Goal: Information Seeking & Learning: Learn about a topic

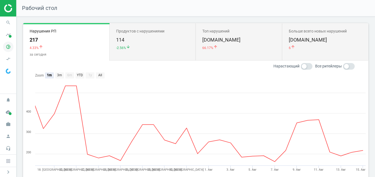
click at [13, 44] on icon "pie_chart_outlined" at bounding box center [8, 46] width 10 height 10
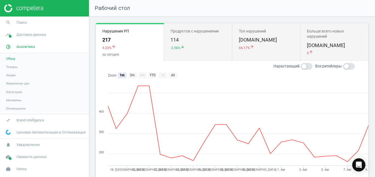
click at [12, 66] on span "Товары" at bounding box center [12, 67] width 12 height 4
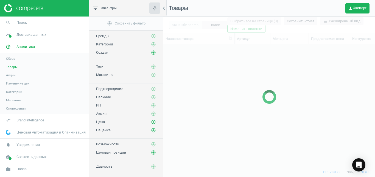
scroll to position [113, 207]
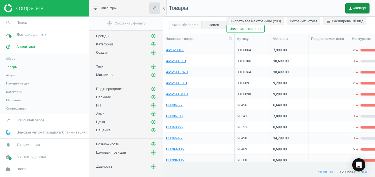
click at [365, 7] on span "get_app Экспорт" at bounding box center [357, 8] width 18 height 4
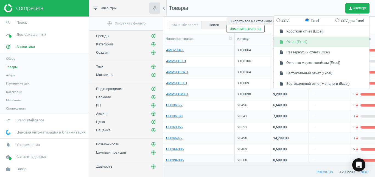
click at [330, 39] on button "insert_drive_file Отчет (Excel)" at bounding box center [322, 42] width 96 height 10
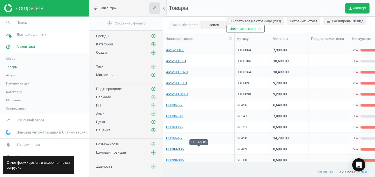
click at [178, 151] on link "BHCI66306" at bounding box center [175, 148] width 18 height 5
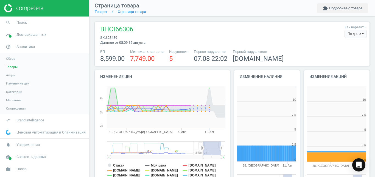
scroll to position [115, 69]
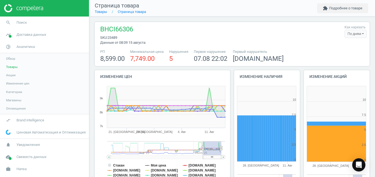
click at [354, 33] on div "По дням" at bounding box center [356, 34] width 22 height 8
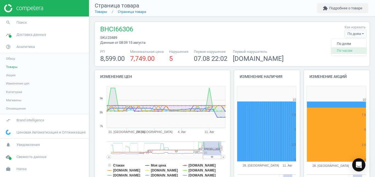
click at [344, 48] on button "По часам" at bounding box center [348, 50] width 35 height 7
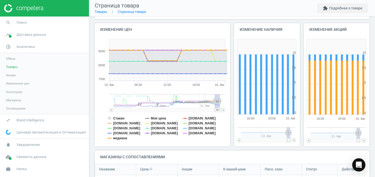
scroll to position [52, 0]
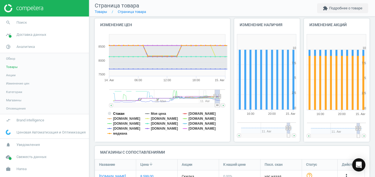
click at [123, 111] on tspan "Стакан" at bounding box center [118, 113] width 11 height 4
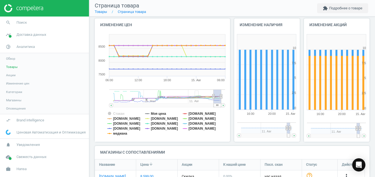
drag, startPoint x: 214, startPoint y: 105, endPoint x: 227, endPoint y: 104, distance: 13.0
click at [227, 104] on icon "Created with Highstock 6.2.0 Стакан Моя цена [DOMAIN_NAME] [DOMAIN_NAME] [DOMAI…" at bounding box center [161, 87] width 133 height 110
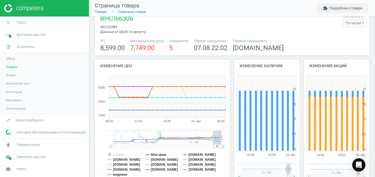
scroll to position [4, 0]
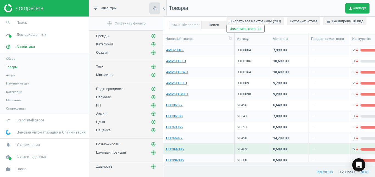
scroll to position [72, 0]
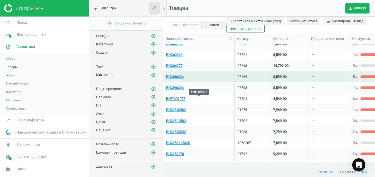
click at [182, 100] on link "BHEI301077" at bounding box center [175, 98] width 19 height 5
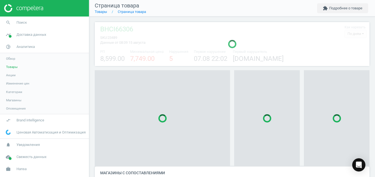
scroll to position [67, 275]
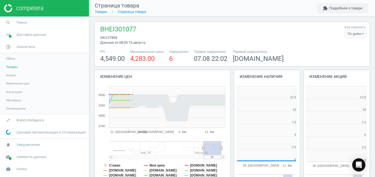
click at [352, 33] on div "По дням" at bounding box center [356, 34] width 22 height 8
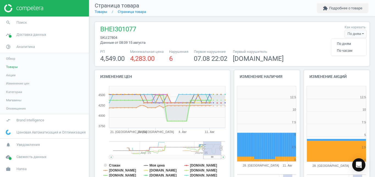
scroll to position [115, 69]
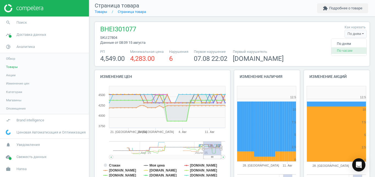
click at [340, 49] on button "По часам" at bounding box center [348, 50] width 35 height 7
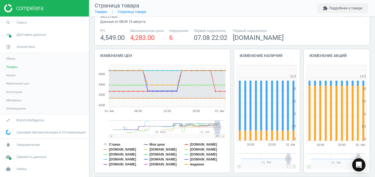
scroll to position [34, 0]
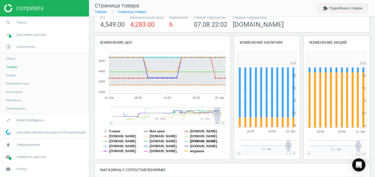
click at [191, 142] on tspan "[DOMAIN_NAME]" at bounding box center [203, 141] width 27 height 4
click at [158, 146] on tspan "[DOMAIN_NAME]" at bounding box center [163, 146] width 27 height 4
click at [153, 141] on tspan "[DOMAIN_NAME]" at bounding box center [163, 141] width 27 height 4
click at [123, 152] on tspan "[DOMAIN_NAME]" at bounding box center [122, 151] width 27 height 4
drag, startPoint x: 117, startPoint y: 135, endPoint x: 116, endPoint y: 141, distance: 5.8
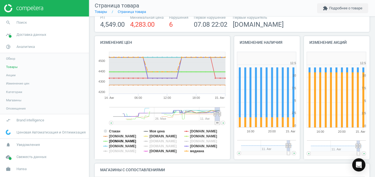
click at [116, 141] on g "Стакан Моя цена [DOMAIN_NAME] [DOMAIN_NAME] [DOMAIN_NAME] [DOMAIN_NAME] [DOMAIN…" at bounding box center [160, 141] width 114 height 24
click at [116, 141] on tspan "[DOMAIN_NAME]" at bounding box center [122, 141] width 27 height 4
click at [114, 146] on tspan "[DOMAIN_NAME]" at bounding box center [122, 146] width 27 height 4
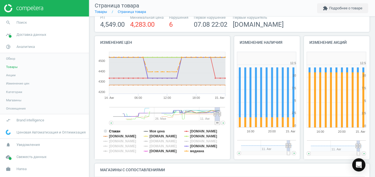
click at [116, 131] on tspan "Стакан" at bounding box center [114, 131] width 11 height 4
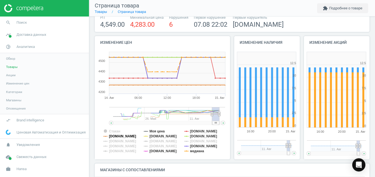
click at [118, 134] on tspan "[DOMAIN_NAME]" at bounding box center [122, 136] width 27 height 4
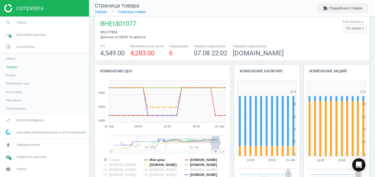
scroll to position [2, 0]
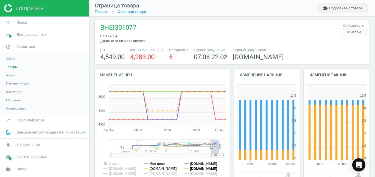
click at [194, 168] on tspan "[DOMAIN_NAME]" at bounding box center [203, 168] width 27 height 4
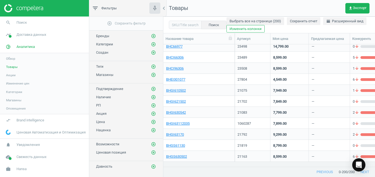
scroll to position [102, 0]
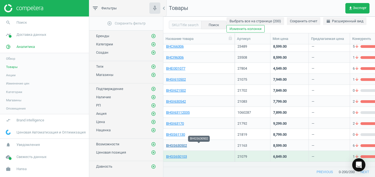
click at [184, 144] on link "BHGS630502" at bounding box center [176, 145] width 21 height 5
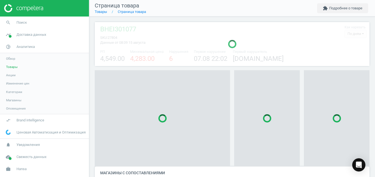
scroll to position [23, 0]
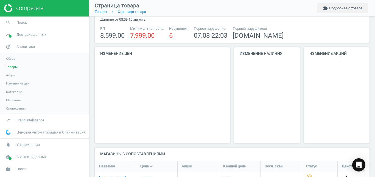
click at [354, 15] on div "По дням" at bounding box center [356, 11] width 22 height 8
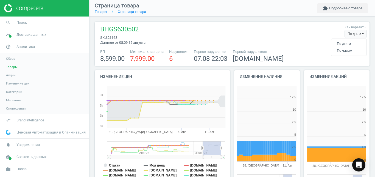
scroll to position [115, 69]
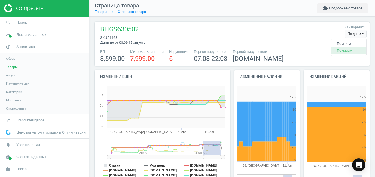
click at [344, 49] on button "По часам" at bounding box center [348, 50] width 35 height 7
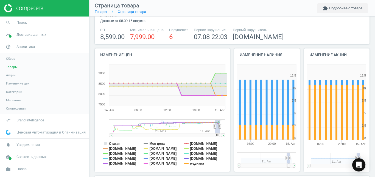
scroll to position [26, 0]
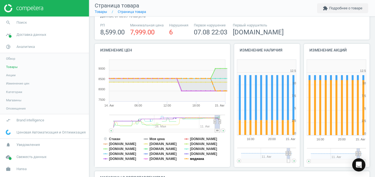
click at [198, 158] on tspan "медиана" at bounding box center [197, 159] width 14 height 4
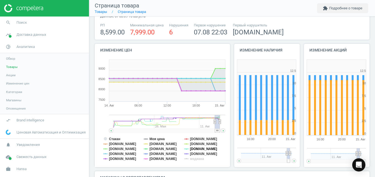
drag, startPoint x: 191, startPoint y: 150, endPoint x: 190, endPoint y: 145, distance: 4.7
click at [190, 145] on g "Стакан Моя цена [DOMAIN_NAME] [DOMAIN_NAME] [DOMAIN_NAME] [DOMAIN_NAME] [DOMAIN…" at bounding box center [160, 149] width 114 height 24
click at [190, 145] on tspan "[DOMAIN_NAME]" at bounding box center [203, 144] width 27 height 4
click at [159, 148] on tspan "[DOMAIN_NAME]" at bounding box center [163, 149] width 27 height 4
click at [155, 144] on tspan "[DOMAIN_NAME]" at bounding box center [163, 144] width 27 height 4
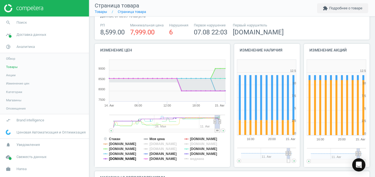
click at [121, 159] on tspan "[DOMAIN_NAME]" at bounding box center [122, 159] width 27 height 4
click at [115, 148] on tspan "[DOMAIN_NAME]" at bounding box center [122, 149] width 27 height 4
click at [115, 145] on tspan "[DOMAIN_NAME]" at bounding box center [122, 144] width 27 height 4
click at [118, 139] on tspan "Стакан" at bounding box center [114, 139] width 11 height 4
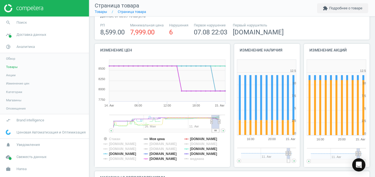
drag, startPoint x: 215, startPoint y: 131, endPoint x: 227, endPoint y: 129, distance: 11.3
click at [227, 129] on icon "Created with Highstock 6.2.0 Стакан Моя цена [DOMAIN_NAME] [DOMAIN_NAME] [DOMAI…" at bounding box center [161, 112] width 133 height 110
drag, startPoint x: 213, startPoint y: 123, endPoint x: 202, endPoint y: 125, distance: 12.0
click at [202, 125] on g at bounding box center [167, 124] width 116 height 18
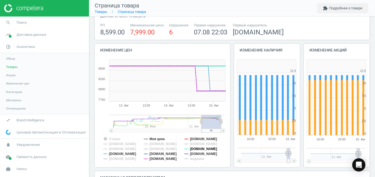
click at [192, 148] on tspan "[DOMAIN_NAME]" at bounding box center [203, 149] width 27 height 4
click at [199, 137] on tspan "[DOMAIN_NAME]" at bounding box center [203, 139] width 27 height 4
click at [167, 153] on tspan "[DOMAIN_NAME]" at bounding box center [163, 154] width 27 height 4
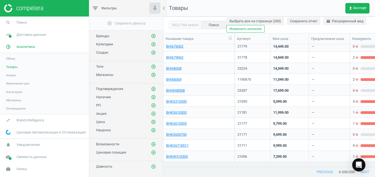
scroll to position [278, 0]
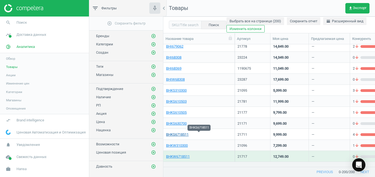
click at [181, 133] on link "BHKS6718511" at bounding box center [177, 134] width 23 height 5
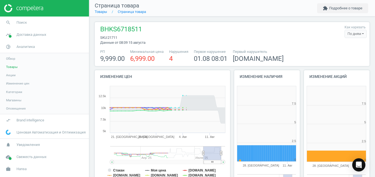
scroll to position [115, 69]
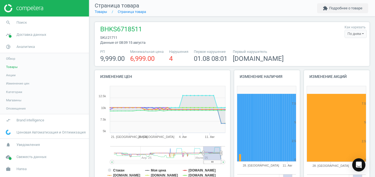
click at [352, 34] on div "По дням" at bounding box center [356, 34] width 22 height 8
click at [346, 49] on button "По часам" at bounding box center [348, 50] width 35 height 7
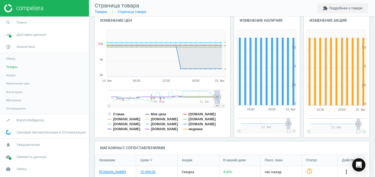
scroll to position [57, 0]
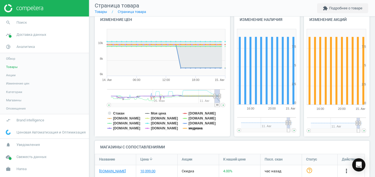
click at [199, 129] on tspan "медиана" at bounding box center [196, 128] width 14 height 4
click at [195, 118] on tspan "[DOMAIN_NAME]" at bounding box center [202, 118] width 27 height 4
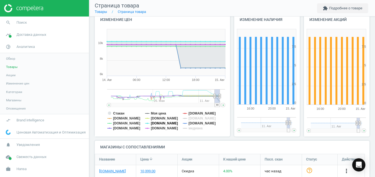
click at [155, 122] on tspan "[DOMAIN_NAME]" at bounding box center [164, 123] width 27 height 4
click at [115, 128] on tspan "[DOMAIN_NAME]" at bounding box center [126, 128] width 27 height 4
click at [122, 123] on tspan "[DOMAIN_NAME]" at bounding box center [126, 123] width 27 height 4
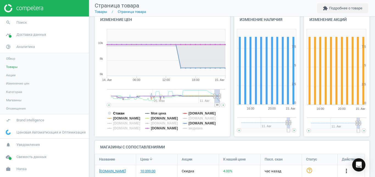
click at [118, 111] on tspan "Стакан" at bounding box center [118, 113] width 11 height 4
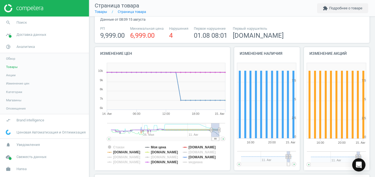
scroll to position [20, 0]
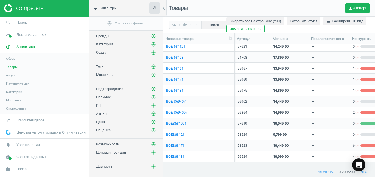
scroll to position [487, 0]
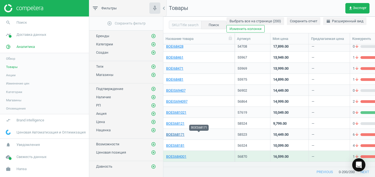
click at [179, 134] on link "BOES68171" at bounding box center [175, 134] width 18 height 5
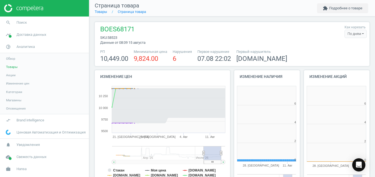
click at [351, 36] on div "По дням" at bounding box center [356, 34] width 22 height 8
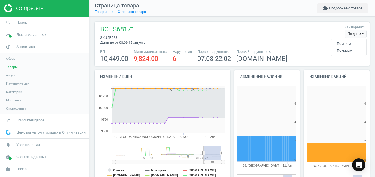
scroll to position [115, 69]
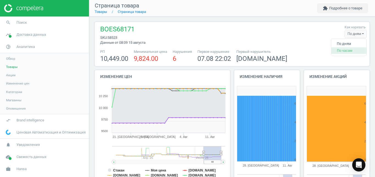
click at [343, 51] on button "По часам" at bounding box center [348, 50] width 35 height 7
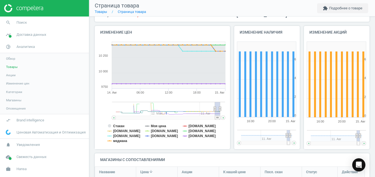
scroll to position [46, 0]
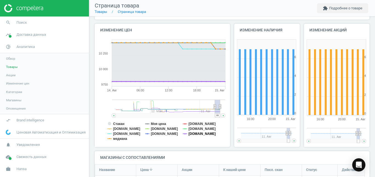
click at [194, 135] on tspan "[DOMAIN_NAME]" at bounding box center [202, 134] width 27 height 4
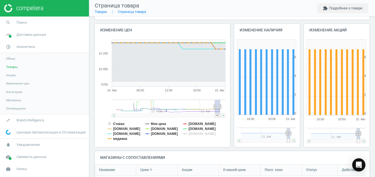
click at [187, 131] on rect at bounding box center [161, 92] width 133 height 110
click at [192, 127] on tspan "[DOMAIN_NAME]" at bounding box center [202, 129] width 27 height 4
click at [124, 122] on tspan "Стакан" at bounding box center [118, 124] width 11 height 4
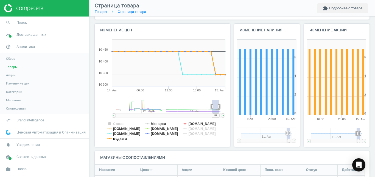
click at [122, 138] on tspan "медиана" at bounding box center [120, 138] width 14 height 4
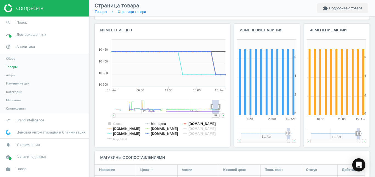
click at [200, 125] on tspan "[DOMAIN_NAME]" at bounding box center [202, 124] width 27 height 4
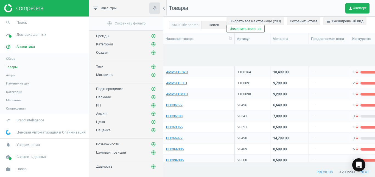
scroll to position [465, 0]
